Goal: Check status: Check status

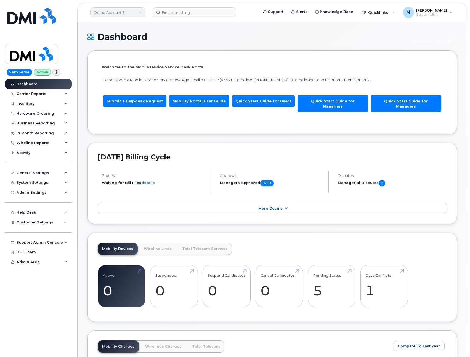
click at [125, 15] on link "Demo Account 1" at bounding box center [117, 12] width 55 height 10
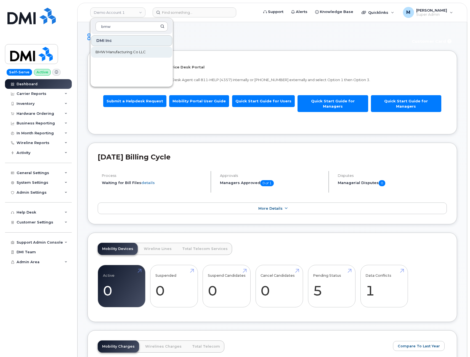
type input "bmw"
click at [129, 53] on span "BMW Manufacturing Co LLC" at bounding box center [121, 52] width 50 height 6
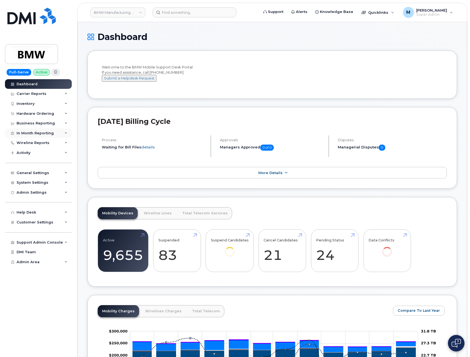
click at [25, 134] on div "In Month Reporting" at bounding box center [35, 133] width 37 height 4
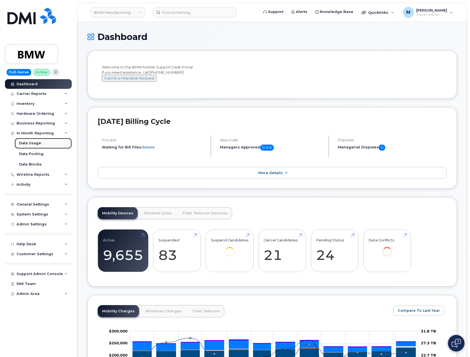
click at [27, 141] on div "Data Usage" at bounding box center [30, 143] width 22 height 5
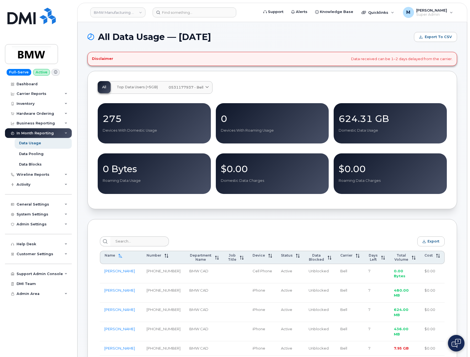
click at [197, 88] on span "0531177937 - Bell" at bounding box center [186, 87] width 35 height 5
click at [297, 80] on div "All Top Data Users (>5GB) 0531177937 - Bell Medium Business Data Share 275 Devi…" at bounding box center [273, 140] width 370 height 138
click at [141, 88] on span "Top Data Users (>5GB)" at bounding box center [137, 87] width 41 height 4
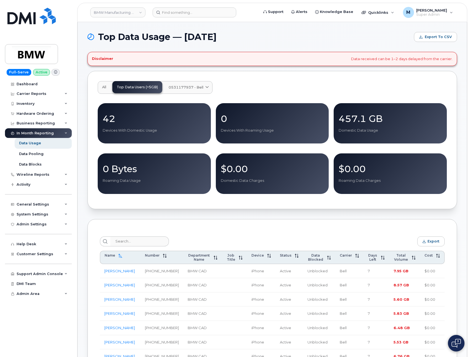
click at [107, 88] on button "All" at bounding box center [104, 87] width 13 height 12
